Goal: Information Seeking & Learning: Find specific fact

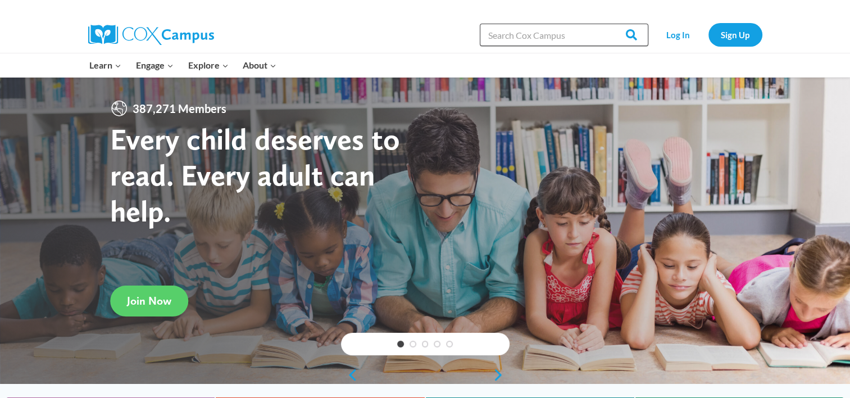
click at [544, 31] on input "Search in [URL][DOMAIN_NAME]" at bounding box center [564, 35] width 169 height 22
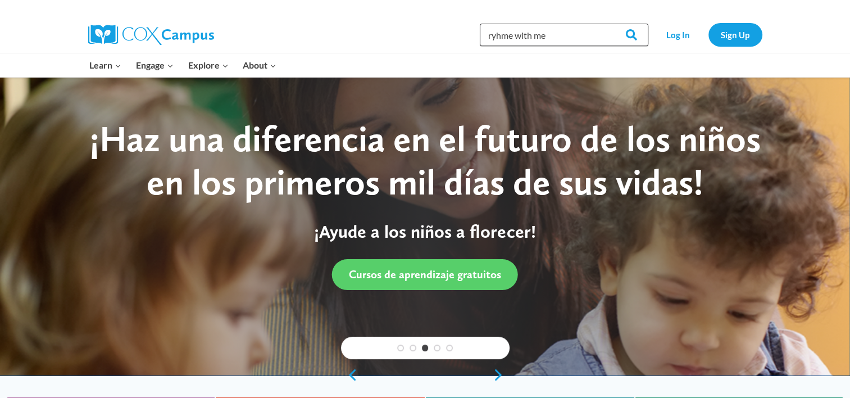
type input "ryhme with me"
click at [604, 24] on input "Search" at bounding box center [626, 35] width 44 height 22
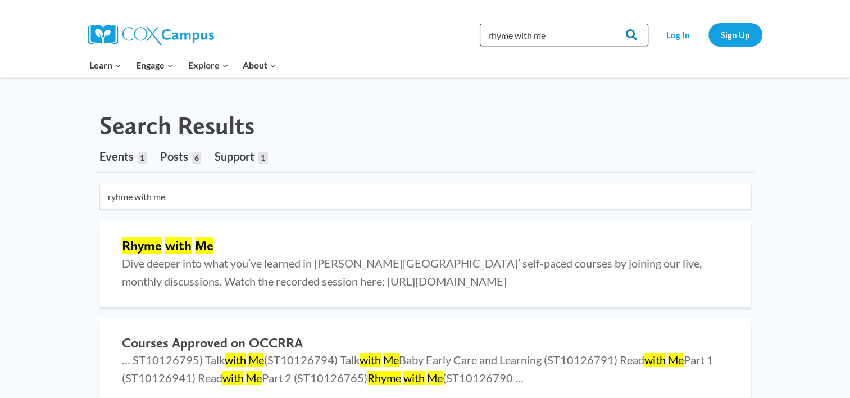
type input "rhyme with me"
click at [627, 34] on input "Search" at bounding box center [626, 35] width 44 height 22
click at [172, 247] on mark "with" at bounding box center [178, 245] width 26 height 16
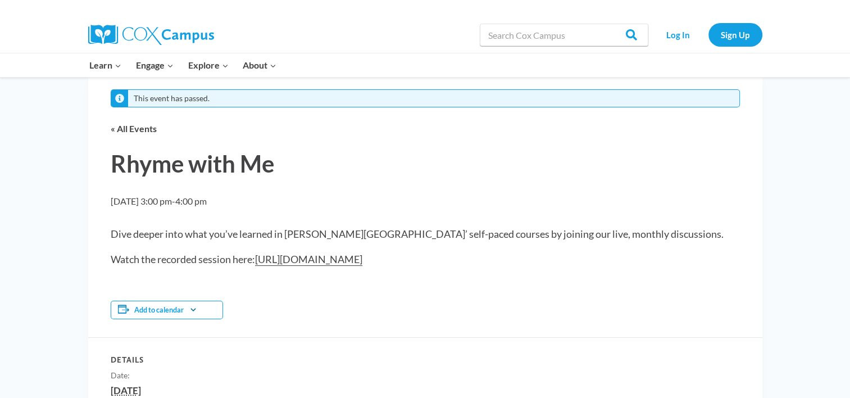
scroll to position [20, 0]
